Goal: Information Seeking & Learning: Find specific fact

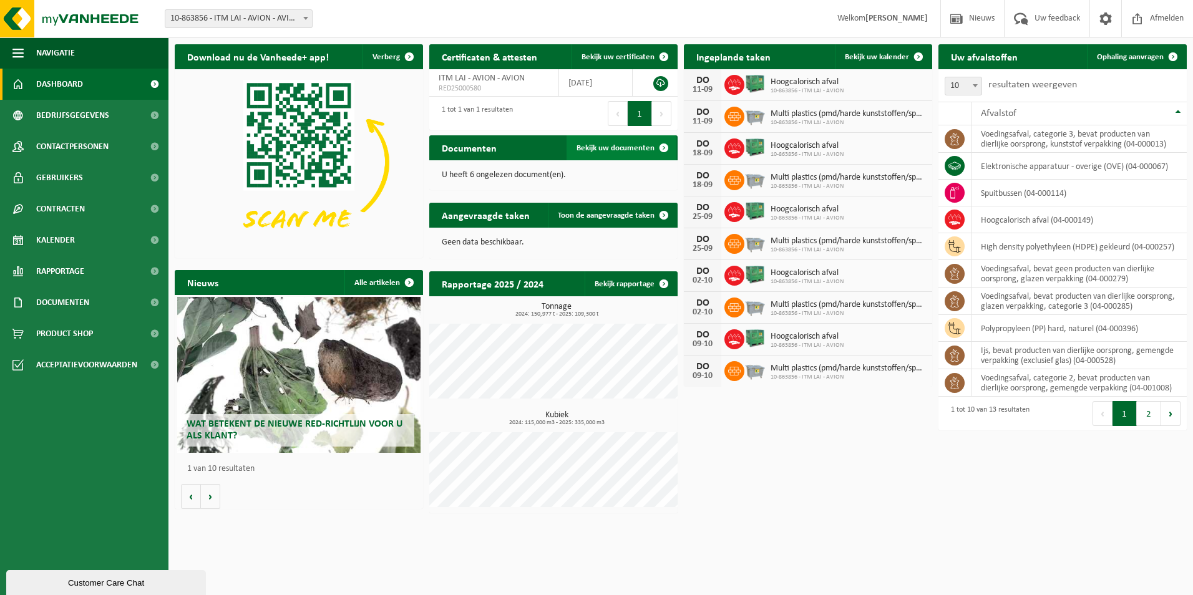
click at [610, 144] on span "Bekijk uw documenten" at bounding box center [616, 148] width 78 height 8
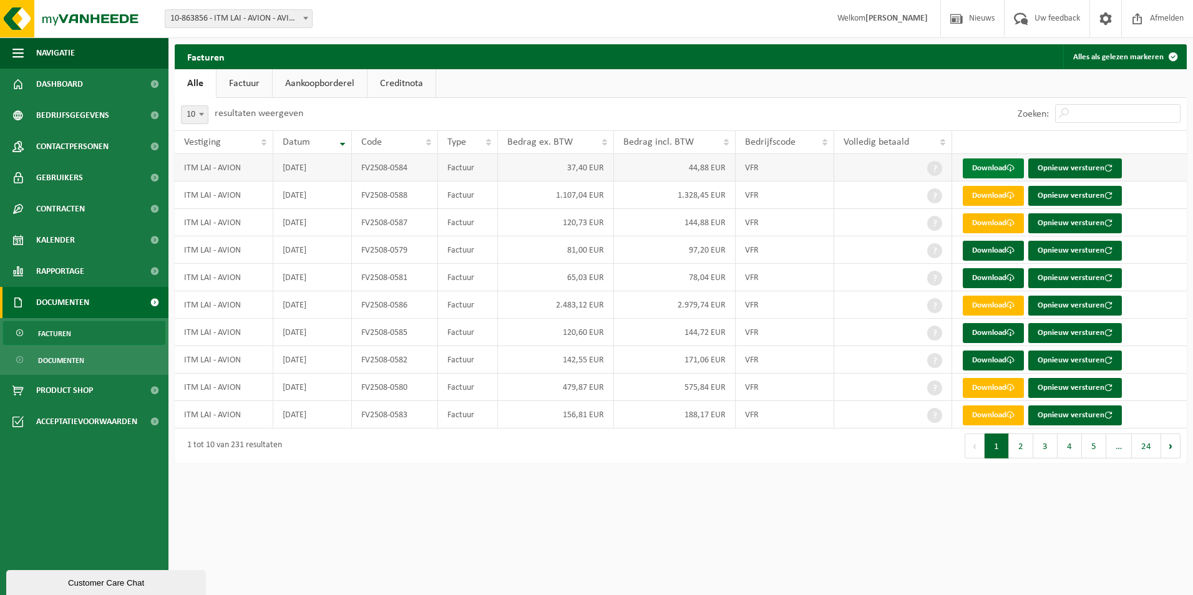
click at [996, 165] on link "Download" at bounding box center [993, 169] width 61 height 20
click at [1142, 53] on button "Alles als gelezen markeren" at bounding box center [1125, 56] width 122 height 25
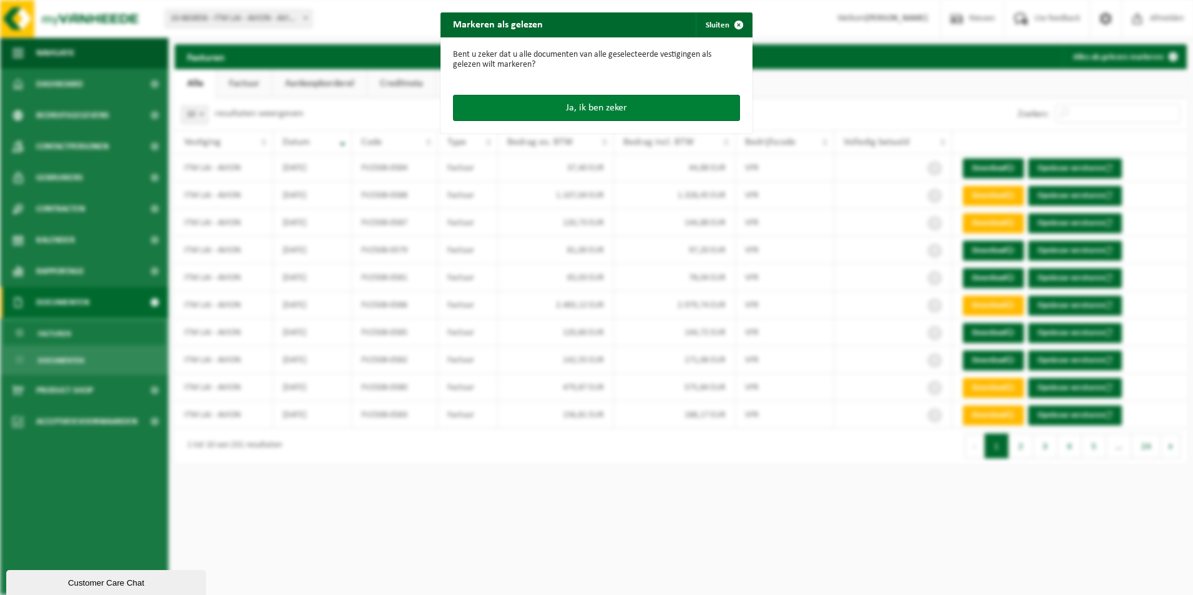
click at [625, 100] on button "Ja, ik ben zeker" at bounding box center [596, 108] width 287 height 26
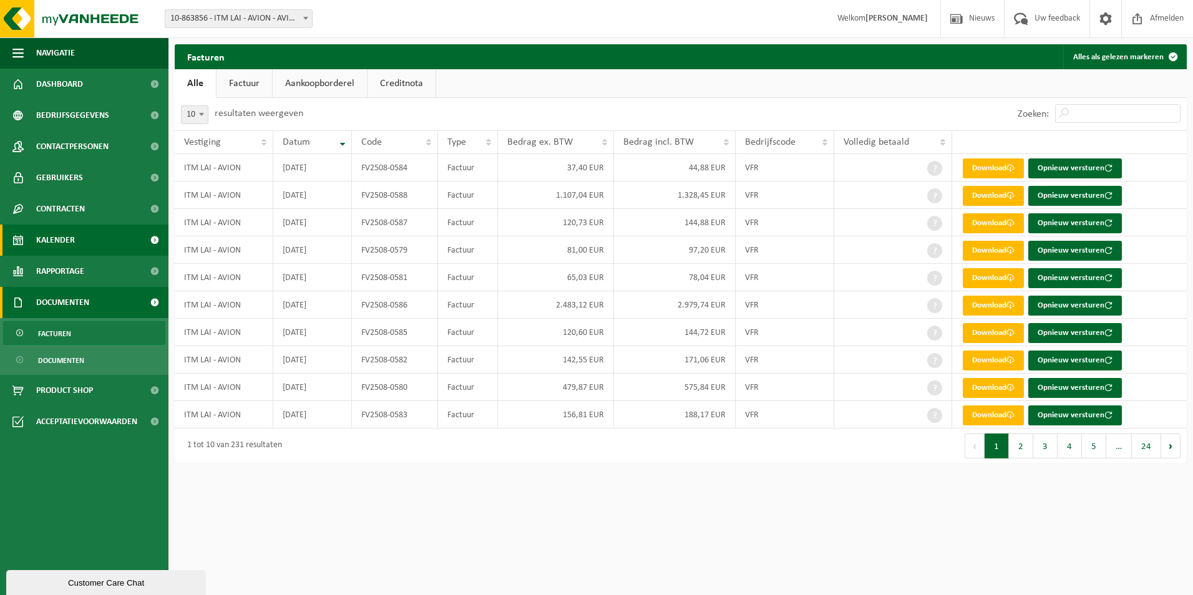
click at [81, 236] on link "Kalender" at bounding box center [84, 240] width 169 height 31
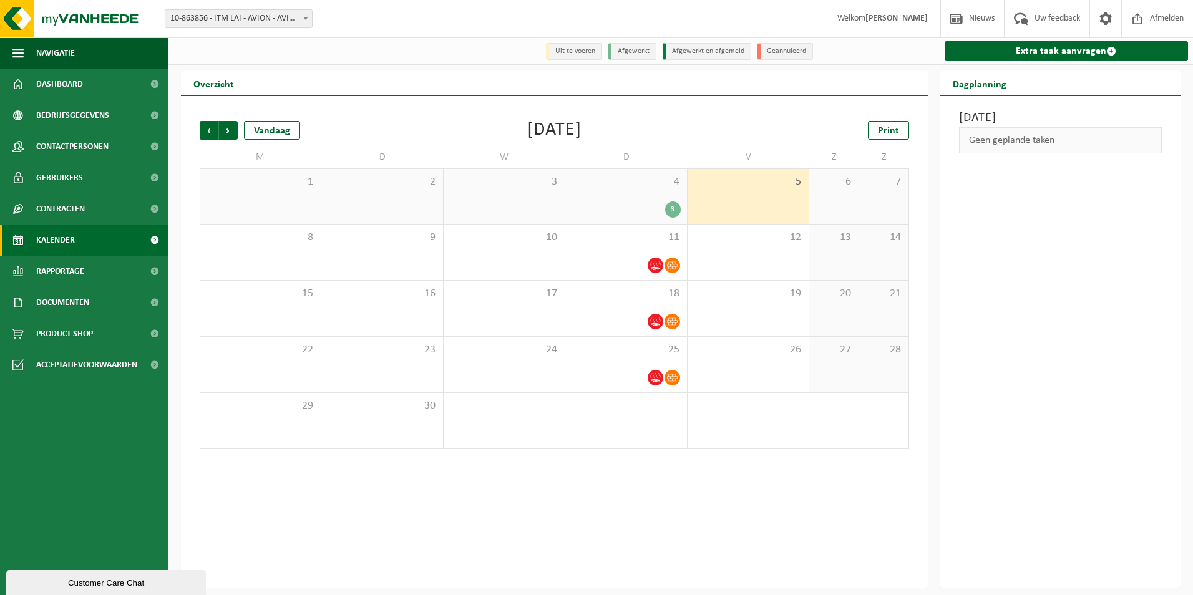
click at [609, 204] on div "3" at bounding box center [626, 210] width 109 height 16
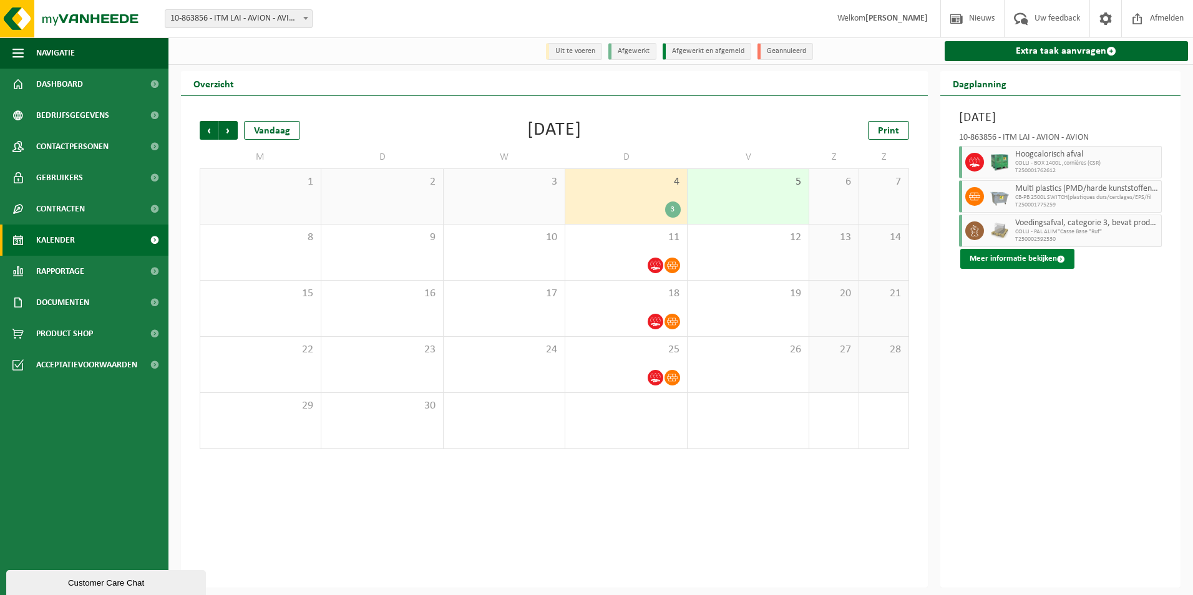
click at [1016, 260] on button "Meer informatie bekijken" at bounding box center [1018, 259] width 114 height 20
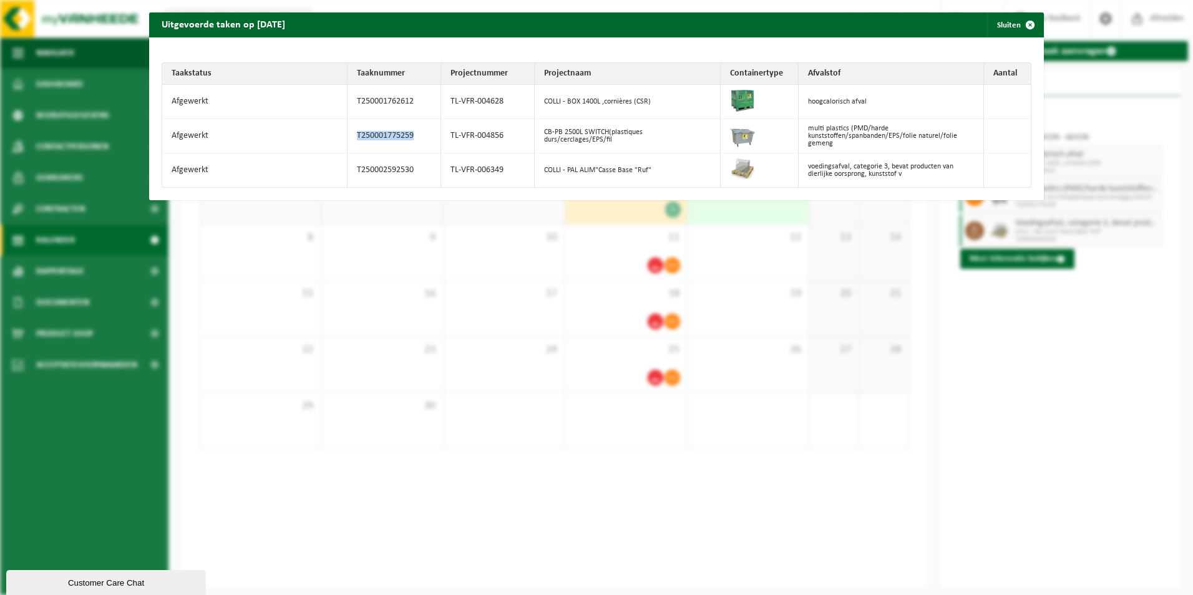
drag, startPoint x: 417, startPoint y: 136, endPoint x: 353, endPoint y: 136, distance: 64.3
click at [353, 136] on td "T250001775259" at bounding box center [395, 136] width 94 height 34
copy td "T250001775259"
click at [410, 101] on td "T250001762612" at bounding box center [395, 102] width 94 height 34
drag, startPoint x: 412, startPoint y: 99, endPoint x: 335, endPoint y: 99, distance: 77.4
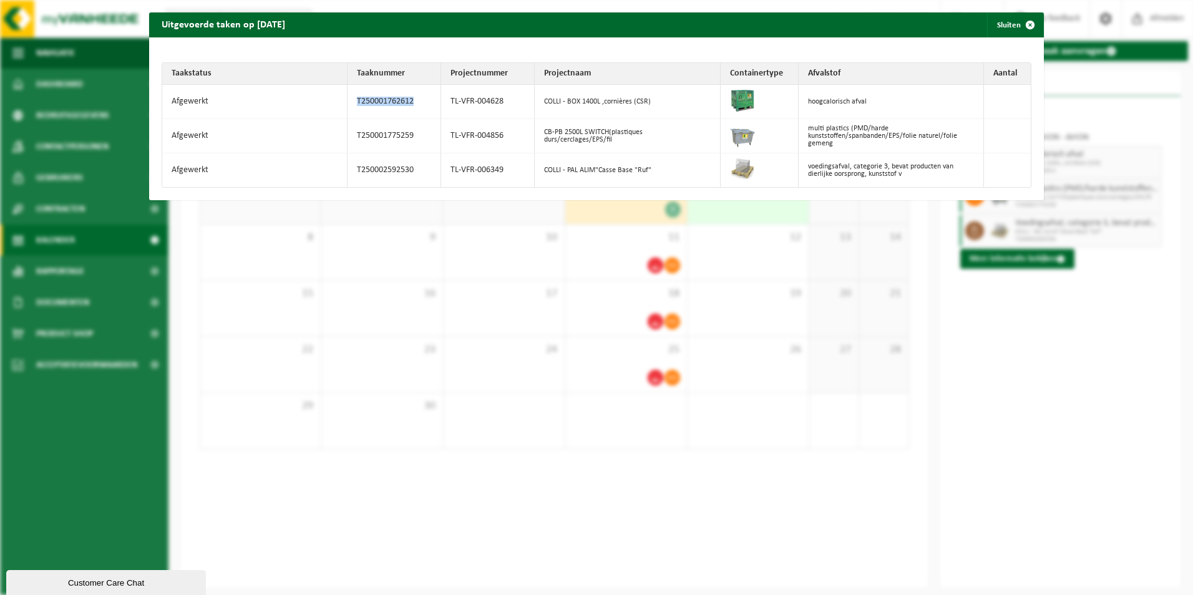
click at [335, 99] on tr "Afgewerkt T250001762612 TL-VFR-004628 COLLI - BOX 1400L ,cornières (CSR) hoogca…" at bounding box center [596, 102] width 869 height 34
copy tr "T250001762612"
click at [1001, 24] on button "Sluiten" at bounding box center [1015, 24] width 56 height 25
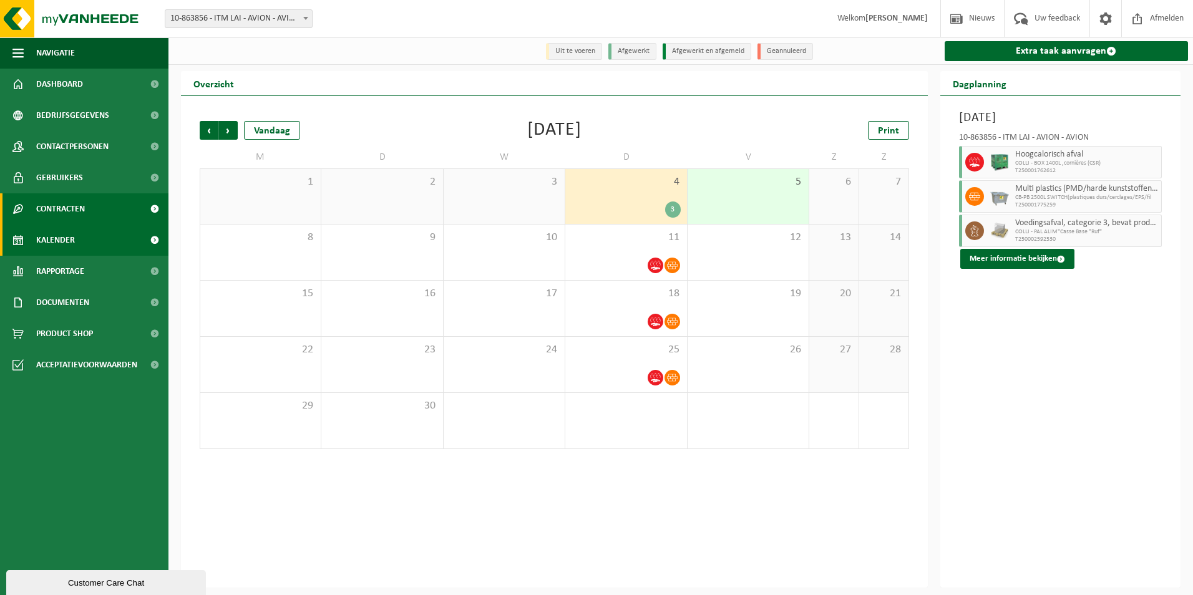
click at [59, 214] on span "Contracten" at bounding box center [60, 208] width 49 height 31
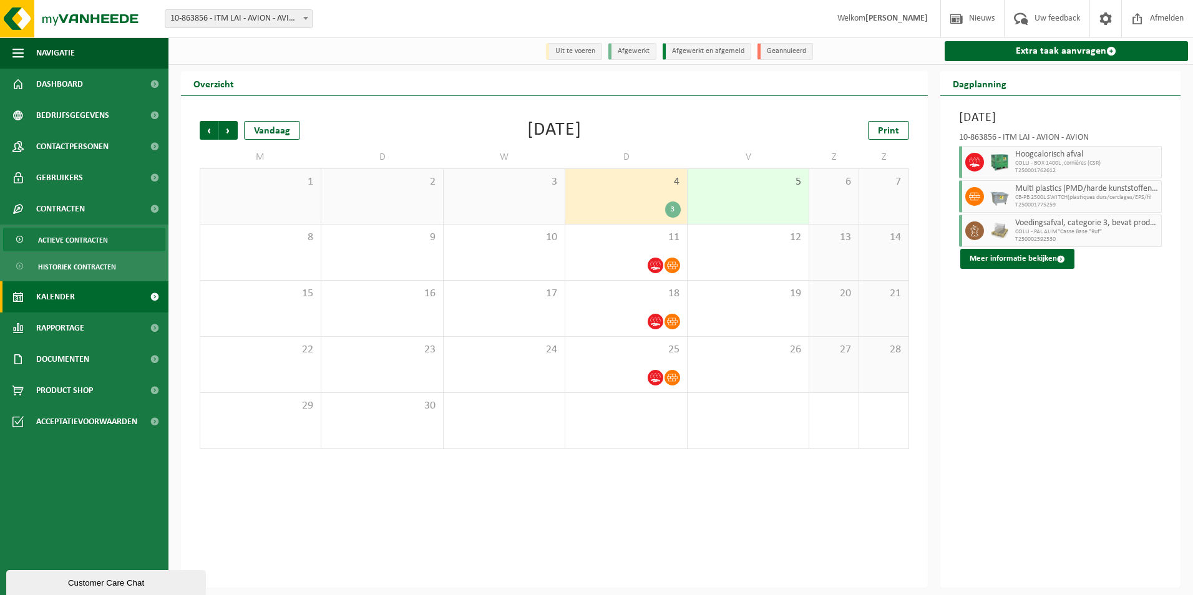
click at [71, 239] on span "Actieve contracten" at bounding box center [73, 240] width 70 height 24
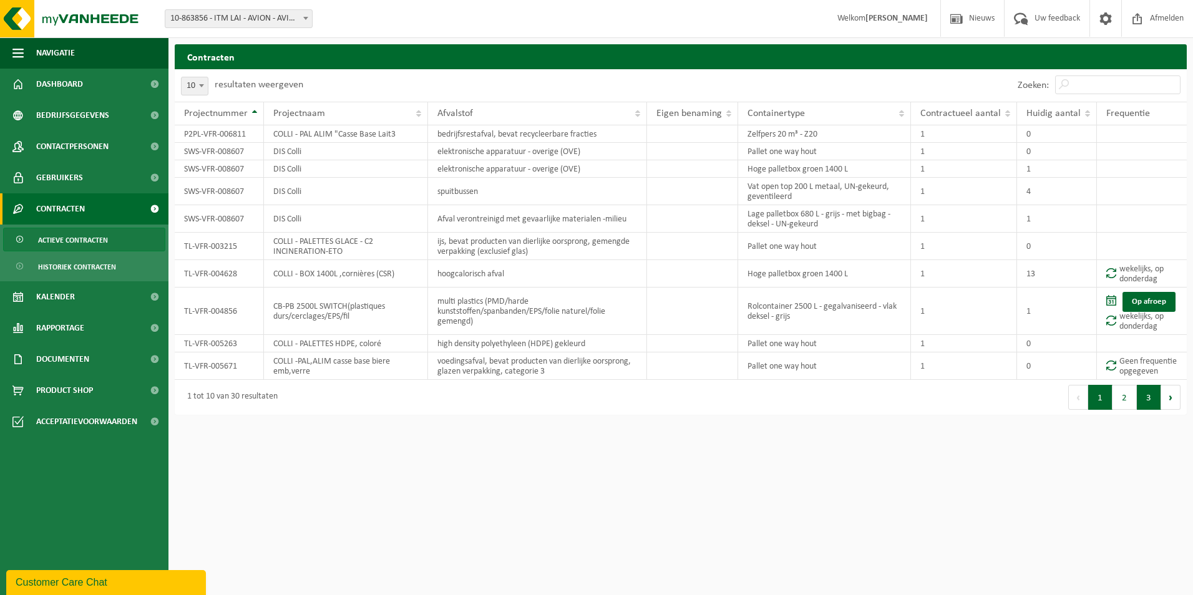
click at [1155, 399] on button "3" at bounding box center [1149, 397] width 24 height 25
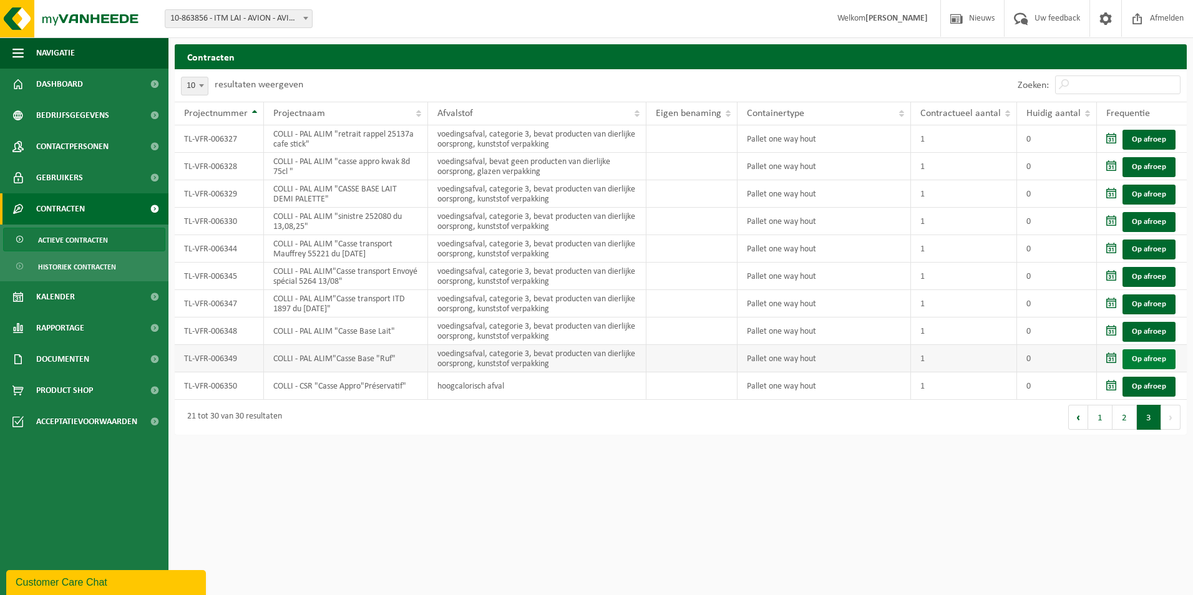
click at [1152, 358] on link "Op afroep" at bounding box center [1149, 360] width 53 height 20
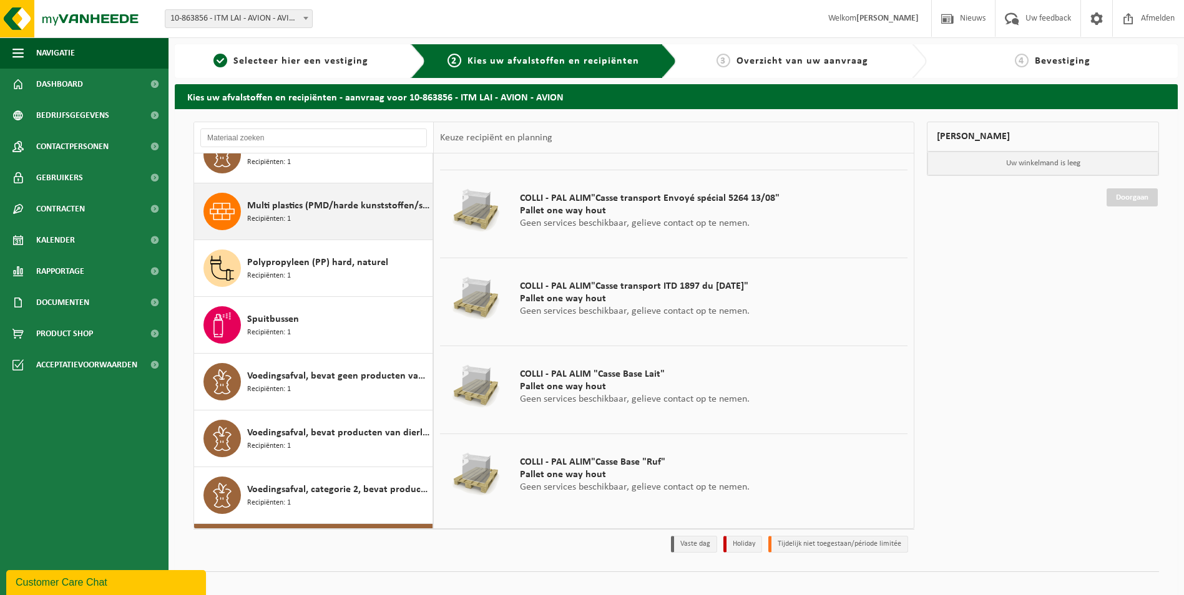
scroll to position [363, 0]
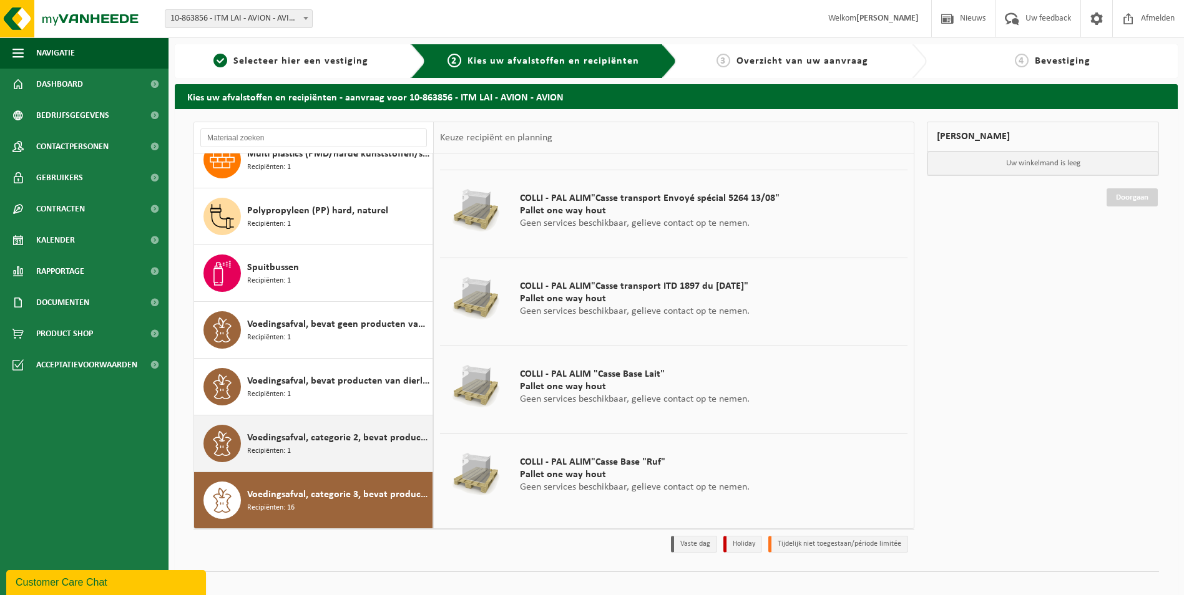
click at [323, 444] on span "Voedingsafval, categorie 2, bevat producten van dierlijke oorsprong, gemengde v…" at bounding box center [338, 438] width 182 height 15
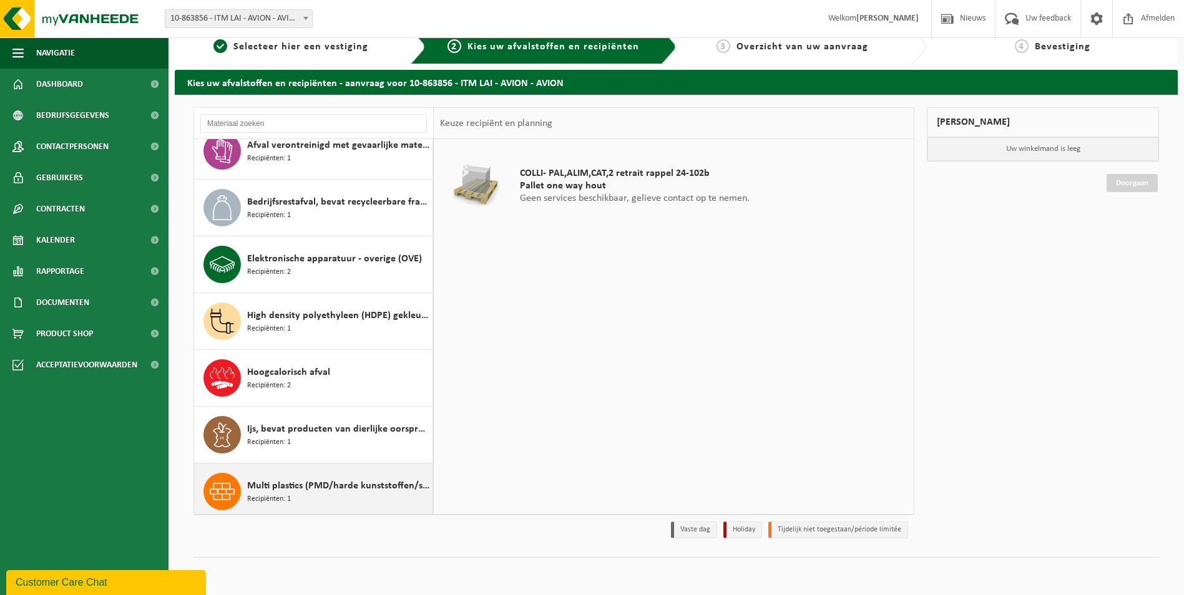
scroll to position [0, 0]
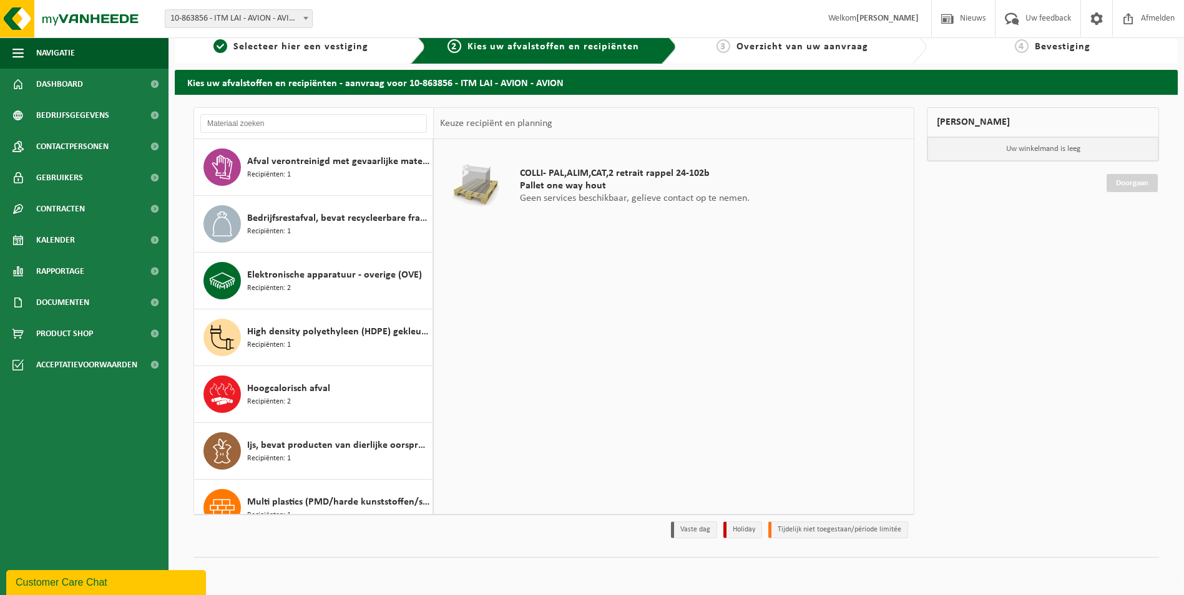
click at [1072, 418] on div "Mijn winkelmand Uw winkelmand is leeg Doorgaan" at bounding box center [1043, 326] width 245 height 438
click at [1093, 21] on span at bounding box center [1096, 18] width 19 height 37
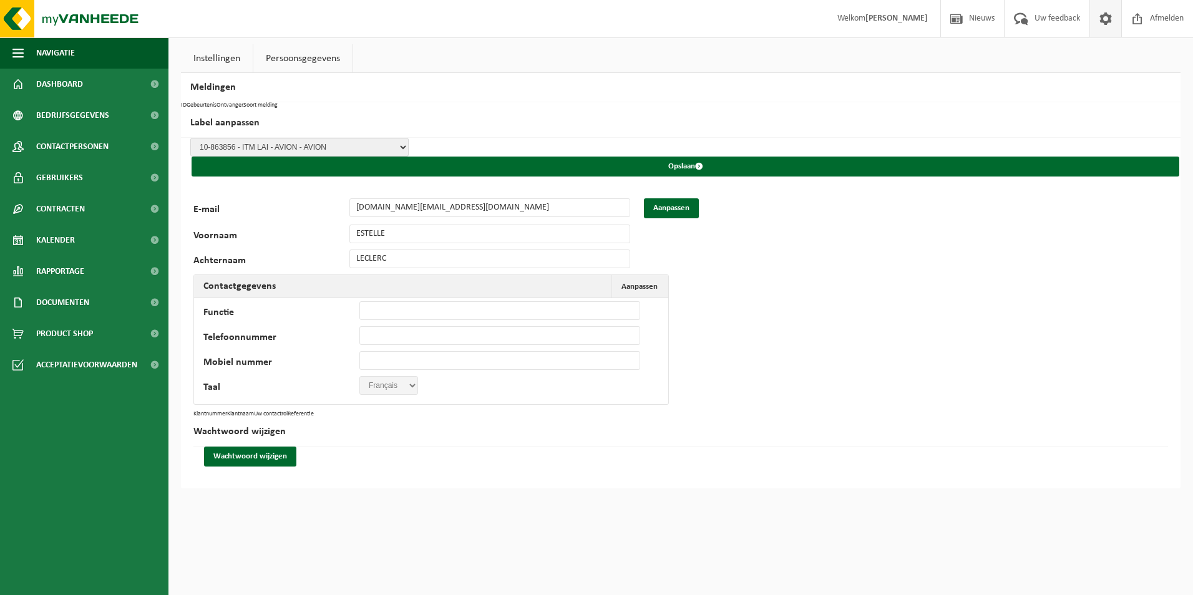
click at [767, 304] on div "118986 E-mail [DOMAIN_NAME][EMAIL_ADDRESS][DOMAIN_NAME] Aanpassen Voornaam ESTE…" at bounding box center [681, 337] width 1000 height 303
click at [66, 210] on span "Contracten" at bounding box center [60, 208] width 49 height 31
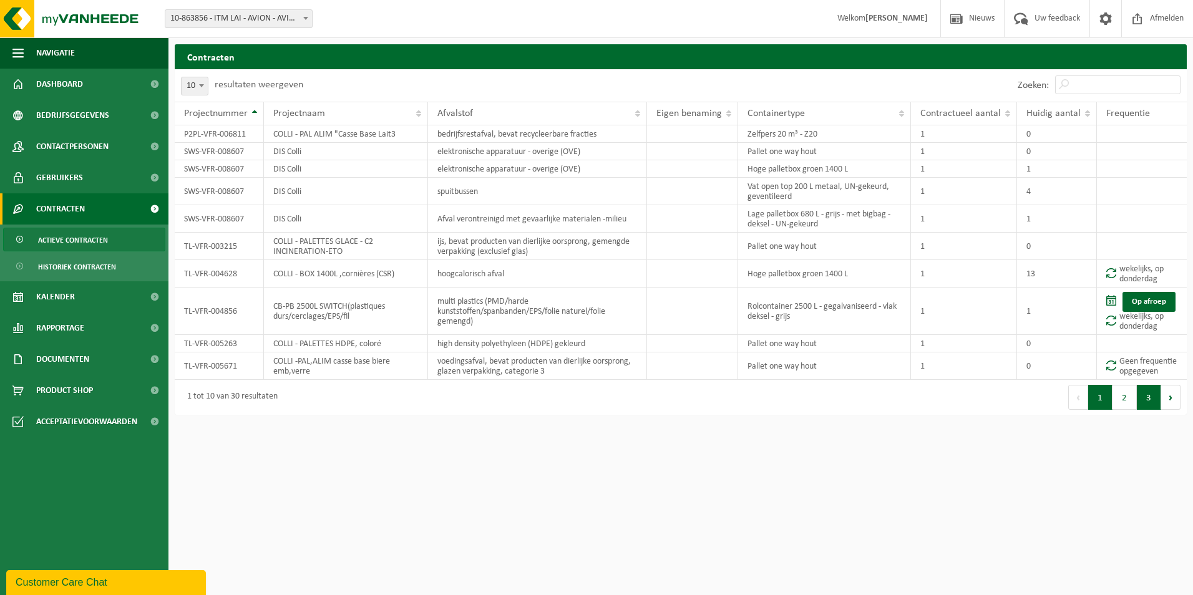
click at [1146, 394] on button "3" at bounding box center [1149, 397] width 24 height 25
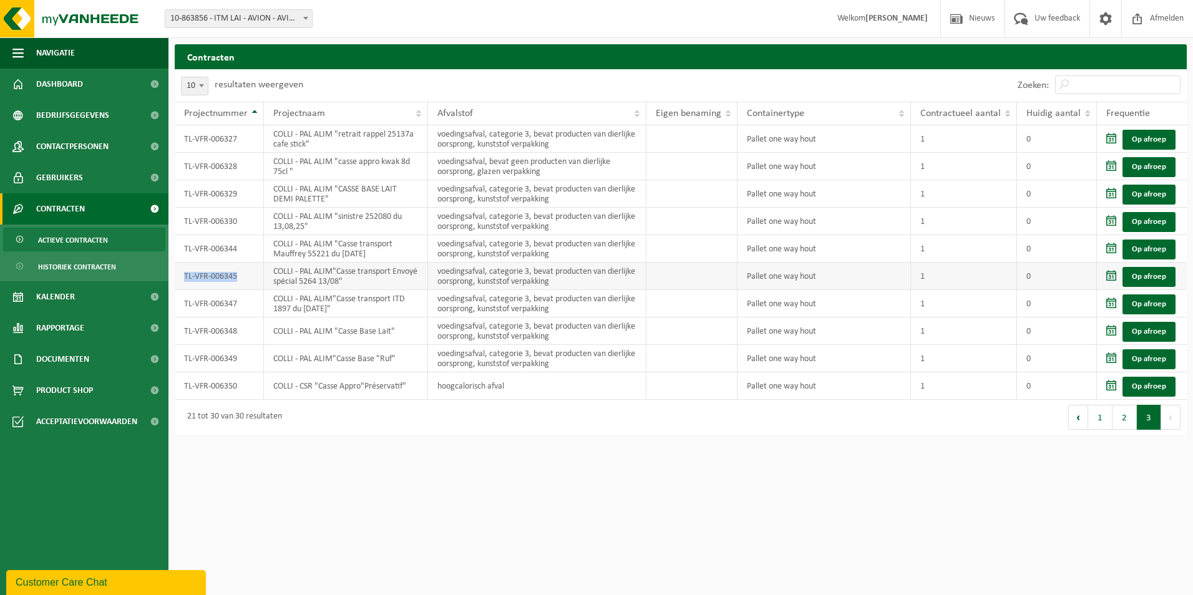
drag, startPoint x: 247, startPoint y: 273, endPoint x: 180, endPoint y: 277, distance: 66.2
click at [180, 277] on td "TL-VFR-006345" at bounding box center [219, 276] width 89 height 27
copy td "TL-VFR-006345"
drag, startPoint x: 242, startPoint y: 330, endPoint x: 182, endPoint y: 333, distance: 60.7
click at [182, 333] on td "TL-VFR-006348" at bounding box center [219, 331] width 89 height 27
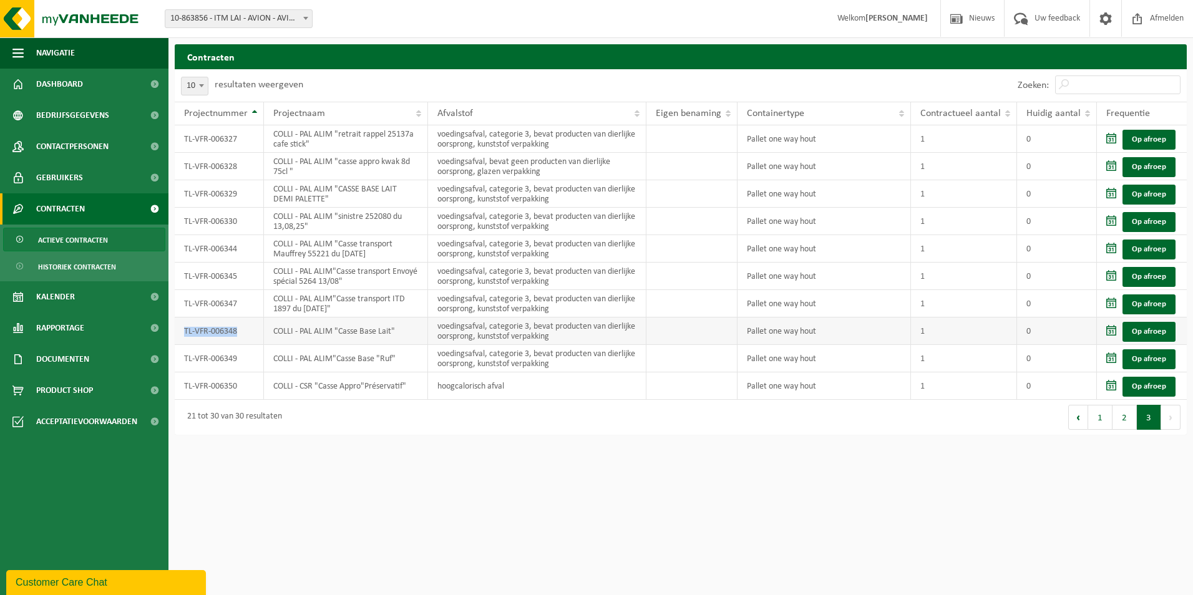
copy td "TL-VFR-006348"
drag, startPoint x: 240, startPoint y: 385, endPoint x: 180, endPoint y: 388, distance: 60.6
click at [180, 388] on td "TL-VFR-006350" at bounding box center [219, 386] width 89 height 27
copy td "TL-VFR-006350"
drag, startPoint x: 237, startPoint y: 250, endPoint x: 181, endPoint y: 253, distance: 55.6
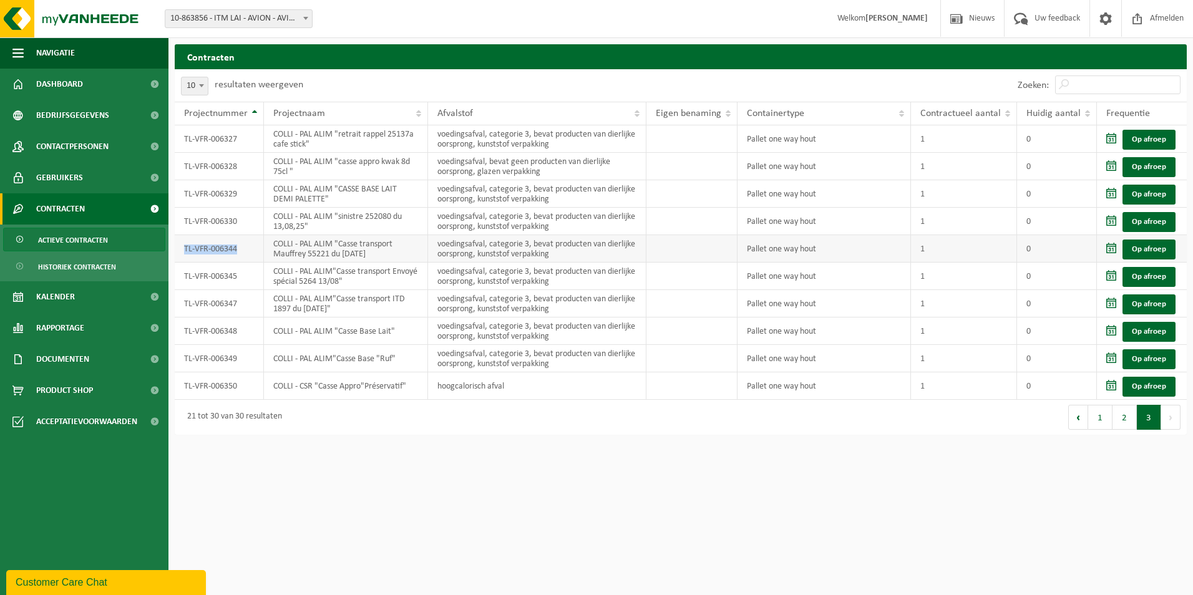
click at [181, 253] on td "TL-VFR-006344" at bounding box center [219, 248] width 89 height 27
copy td "TL-VFR-006344"
drag, startPoint x: 238, startPoint y: 357, endPoint x: 183, endPoint y: 365, distance: 56.1
click at [183, 365] on td "TL-VFR-006349" at bounding box center [219, 358] width 89 height 27
copy td "TL-VFR-006349"
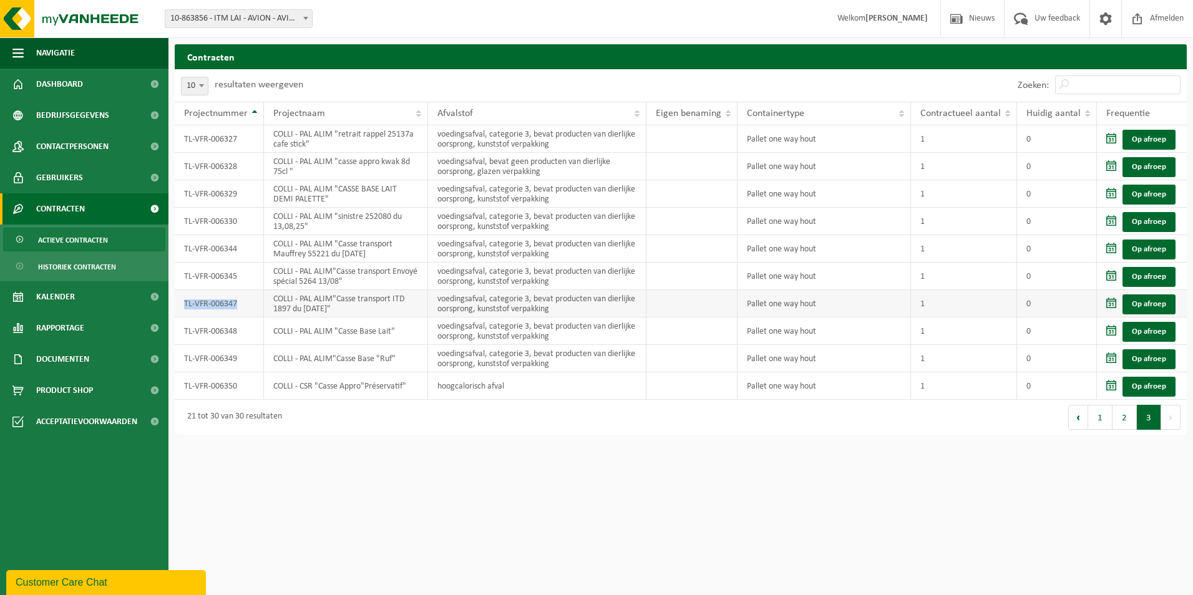
drag, startPoint x: 241, startPoint y: 304, endPoint x: 181, endPoint y: 308, distance: 60.1
click at [181, 308] on td "TL-VFR-006347" at bounding box center [219, 303] width 89 height 27
copy td "TL-VFR-006347"
drag, startPoint x: 237, startPoint y: 275, endPoint x: 183, endPoint y: 279, distance: 53.8
click at [183, 279] on td "TL-VFR-006345" at bounding box center [219, 276] width 89 height 27
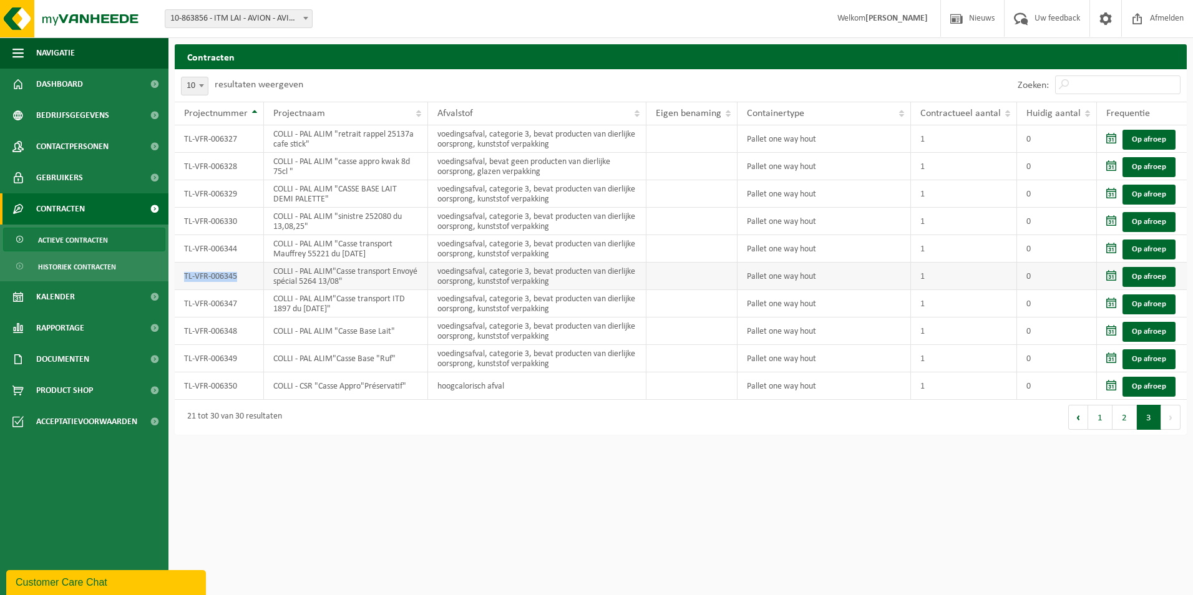
copy td "TL-VFR-006345"
drag, startPoint x: 238, startPoint y: 248, endPoint x: 183, endPoint y: 253, distance: 55.1
click at [183, 253] on td "TL-VFR-006344" at bounding box center [219, 248] width 89 height 27
copy td "TL-VFR-006344"
drag, startPoint x: 236, startPoint y: 333, endPoint x: 180, endPoint y: 333, distance: 55.6
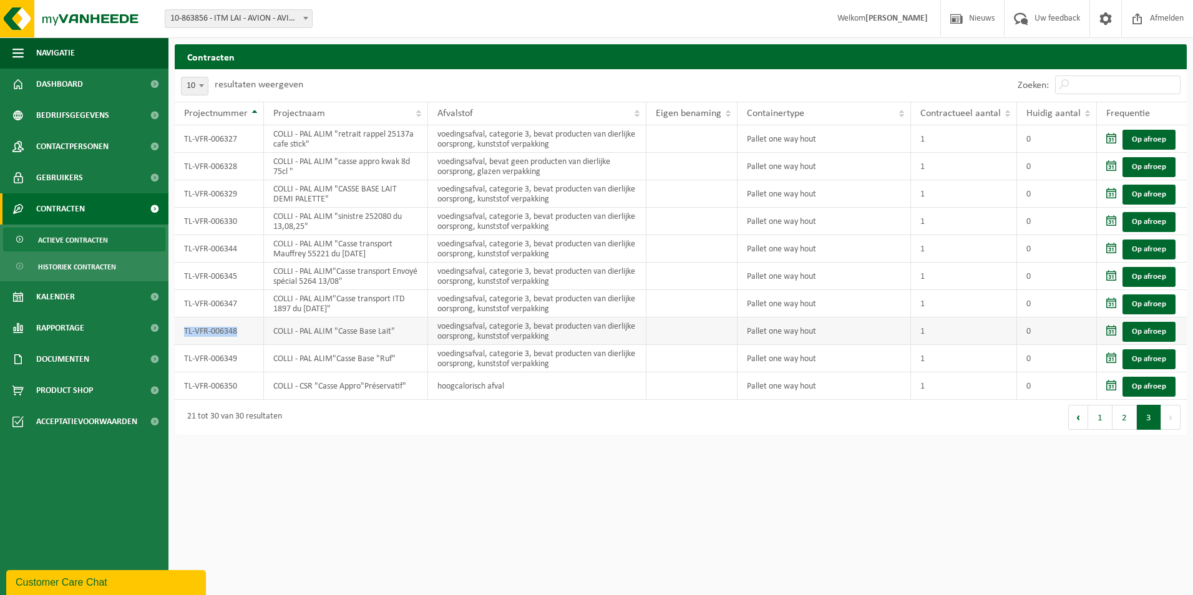
click at [180, 333] on td "TL-VFR-006348" at bounding box center [219, 331] width 89 height 27
copy td "TL-VFR-006348"
drag, startPoint x: 242, startPoint y: 384, endPoint x: 184, endPoint y: 390, distance: 58.3
click at [184, 390] on td "TL-VFR-006350" at bounding box center [219, 386] width 89 height 27
copy td "TL-VFR-006350"
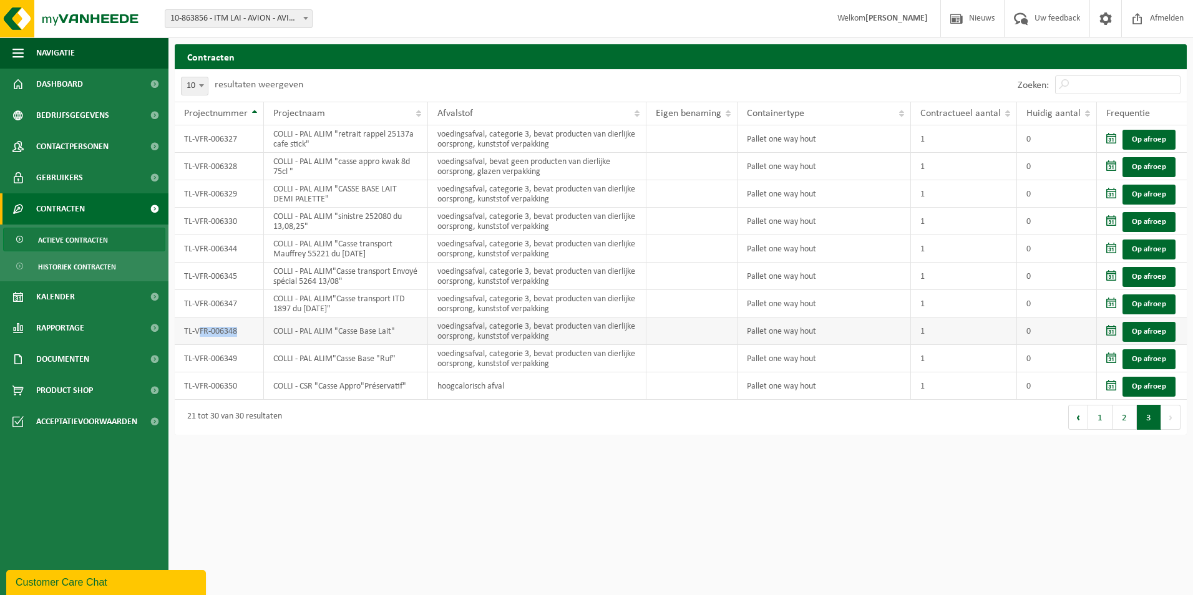
drag, startPoint x: 236, startPoint y: 333, endPoint x: 199, endPoint y: 336, distance: 37.0
click at [199, 336] on td "TL-VFR-006348" at bounding box center [219, 331] width 89 height 27
drag, startPoint x: 199, startPoint y: 336, endPoint x: 185, endPoint y: 357, distance: 25.1
click at [185, 357] on td "TL-VFR-006349" at bounding box center [219, 358] width 89 height 27
click at [52, 87] on span "Dashboard" at bounding box center [59, 84] width 47 height 31
